Goal: Answer question/provide support

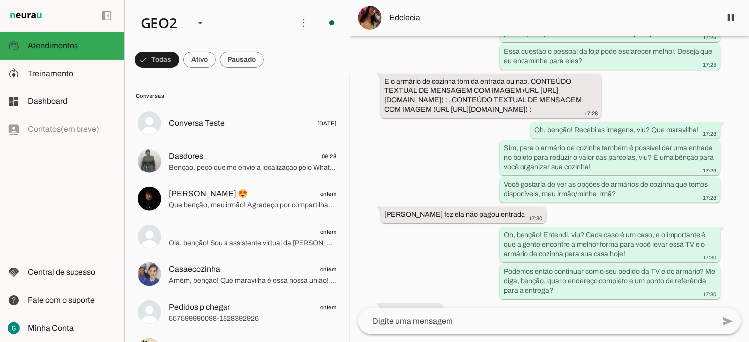
scroll to position [2239, 0]
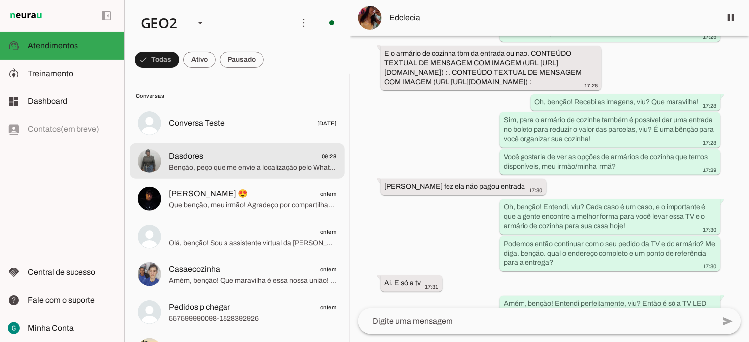
click at [260, 165] on span "Benção, peço que me envie a localização pelo WhatsApp, por [PERSON_NAME], usand…" at bounding box center [253, 167] width 168 height 10
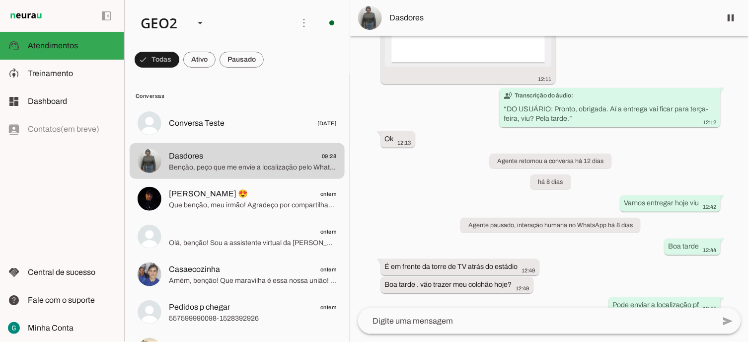
scroll to position [1621, 0]
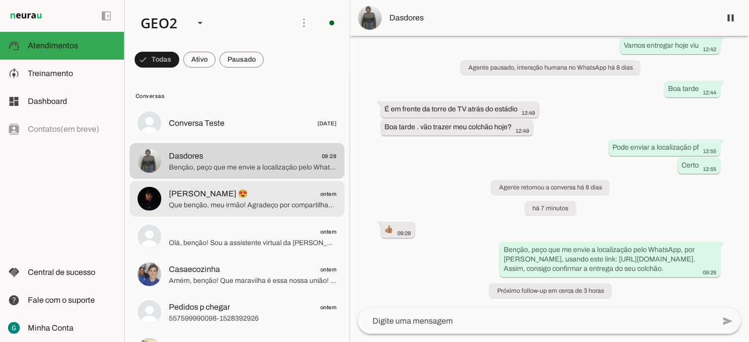
click at [216, 207] on span "Que benção, meu irmão! Agradeço por compartilhar os detalhes da sua compra. Sou…" at bounding box center [253, 205] width 168 height 10
